Goal: Task Accomplishment & Management: Complete application form

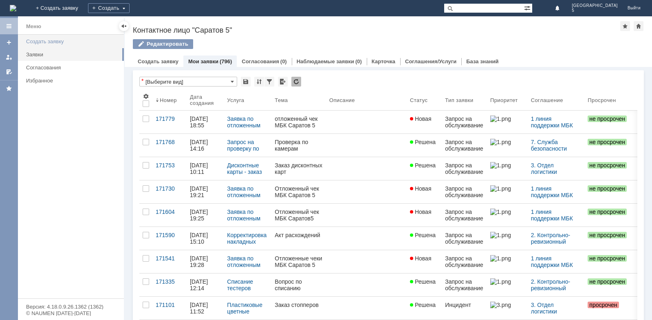
click at [34, 41] on div "Создать заявку" at bounding box center [72, 41] width 93 height 6
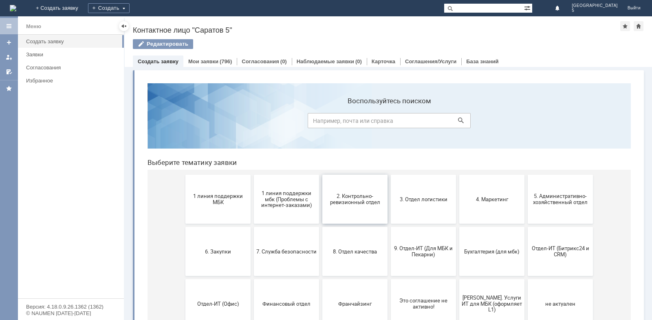
click at [358, 195] on span "2. Контрольно-ревизионный отдел" at bounding box center [355, 199] width 60 height 12
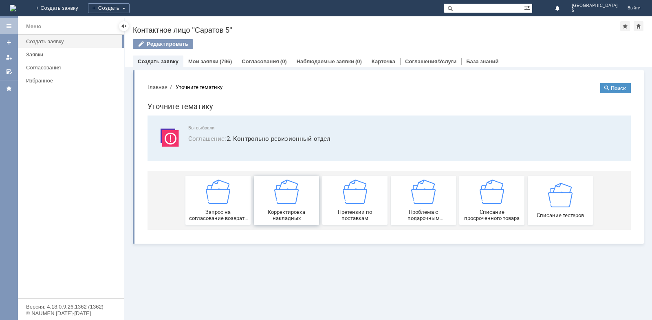
click at [291, 208] on div "Корректировка накладных" at bounding box center [286, 200] width 60 height 42
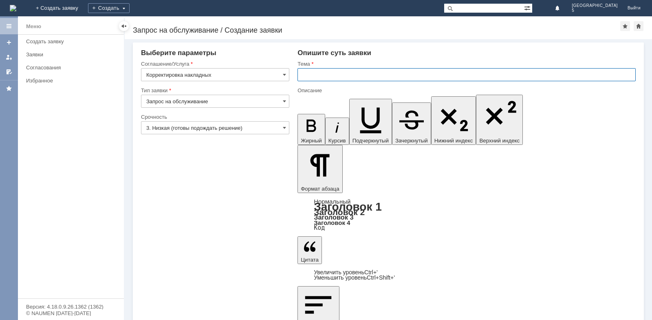
click at [340, 70] on input "text" at bounding box center [467, 74] width 338 height 13
type input "Акт расхождений"
drag, startPoint x: 466, startPoint y: 2195, endPoint x: 469, endPoint y: 2209, distance: 14.9
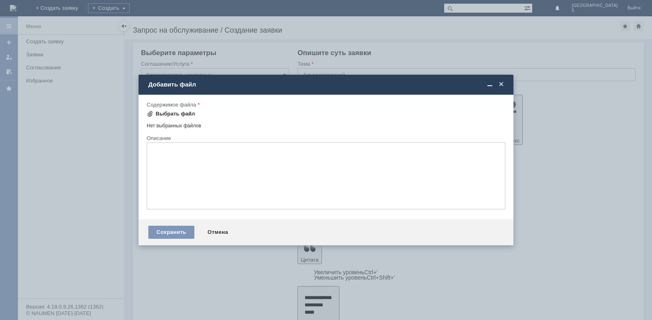
click at [172, 115] on div "Выбрать файл" at bounding box center [176, 114] width 40 height 7
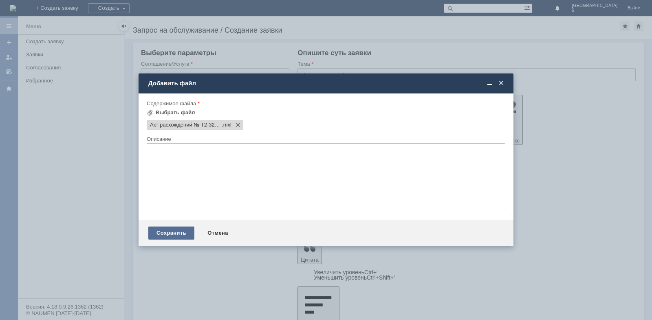
click at [180, 234] on div "Сохранить" at bounding box center [171, 232] width 46 height 13
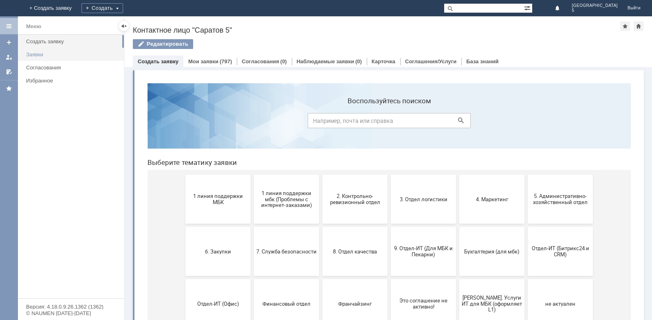
click at [53, 55] on div "Заявки" at bounding box center [72, 54] width 93 height 6
